Goal: Task Accomplishment & Management: Manage account settings

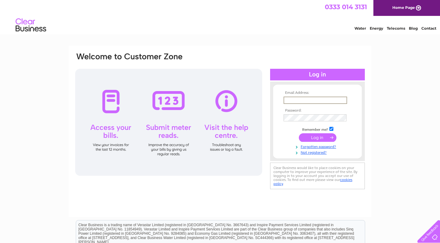
type input "pirrieperformingarts@gmail.com"
click at [317, 137] on input "submit" at bounding box center [318, 137] width 38 height 9
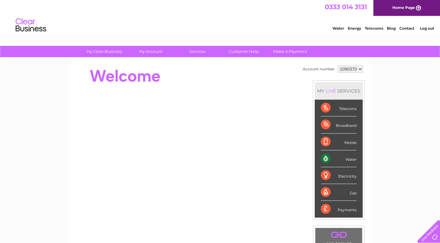
click at [330, 160] on div "Water" at bounding box center [338, 158] width 36 height 17
click at [352, 160] on div "Water" at bounding box center [338, 158] width 36 height 17
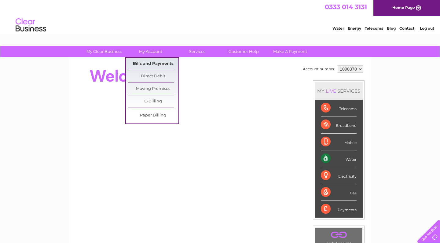
click at [147, 62] on link "Bills and Payments" at bounding box center [153, 64] width 50 height 12
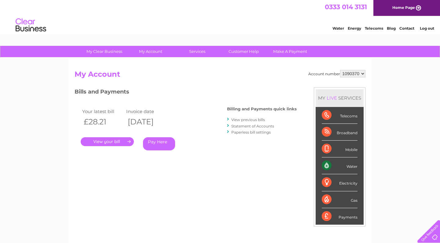
click at [112, 139] on link "." at bounding box center [107, 141] width 53 height 9
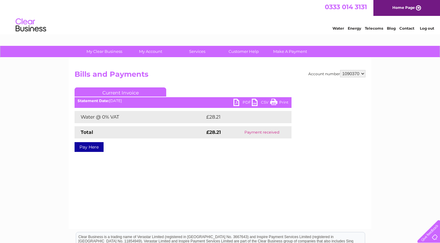
click at [244, 101] on link "PDF" at bounding box center [242, 103] width 18 height 9
